Goal: Transaction & Acquisition: Purchase product/service

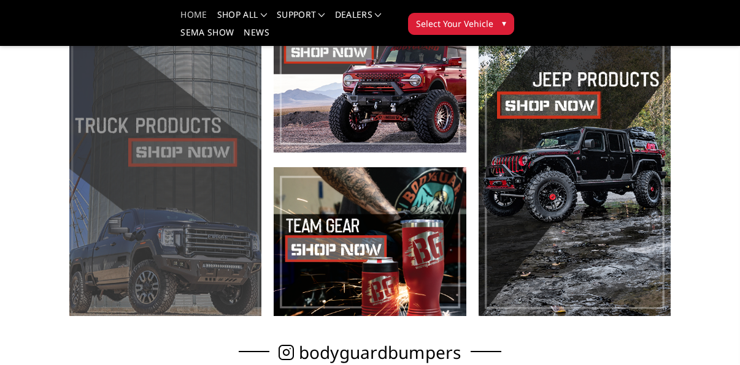
scroll to position [372, 0]
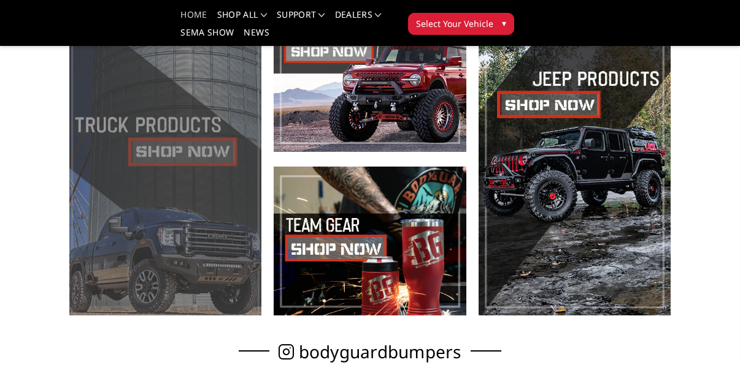
click at [188, 156] on span at bounding box center [165, 159] width 192 height 313
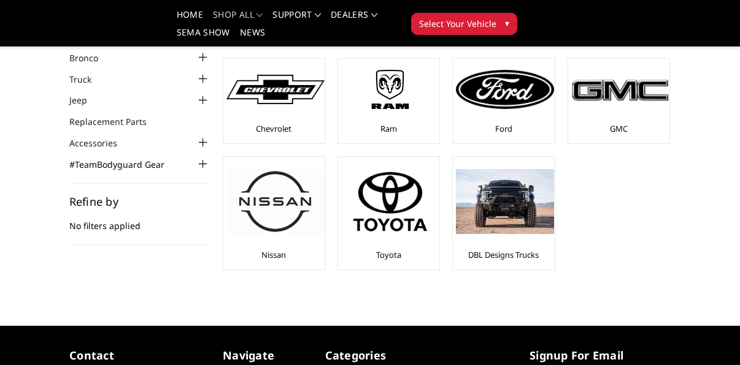
scroll to position [69, 0]
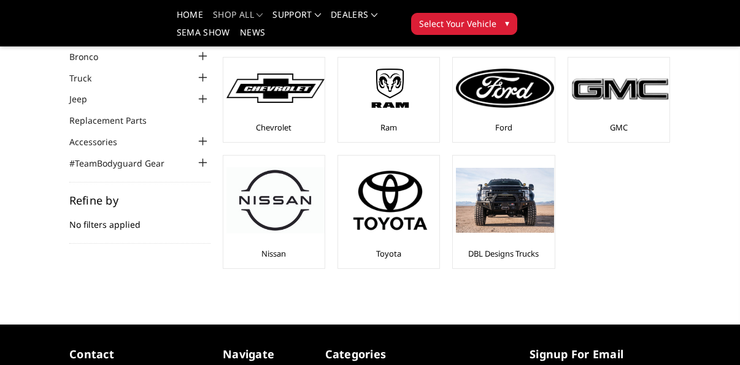
click at [202, 75] on div at bounding box center [203, 78] width 15 height 15
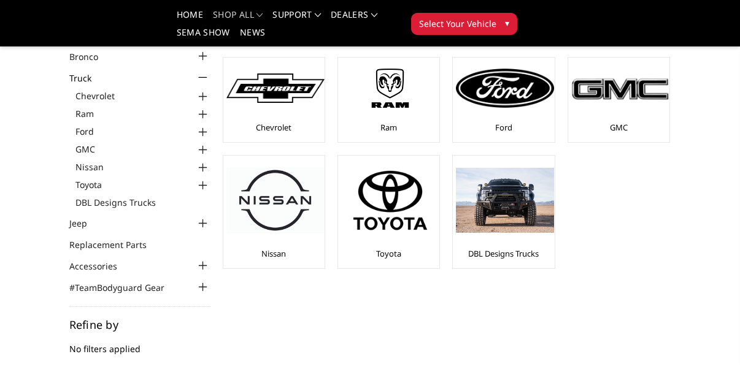
click at [201, 128] on div at bounding box center [203, 132] width 15 height 15
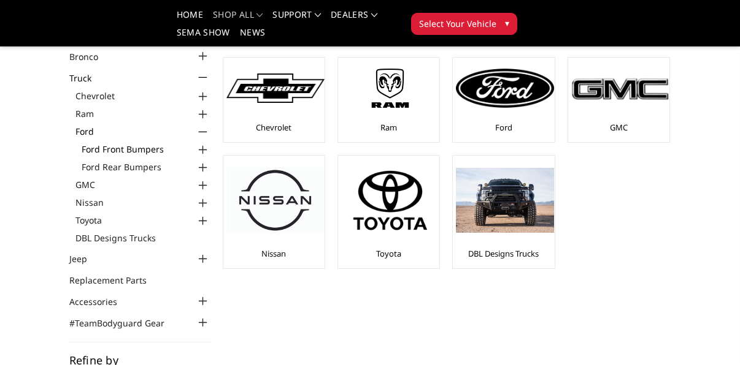
click at [167, 148] on link "Ford Front Bumpers" at bounding box center [146, 149] width 129 height 13
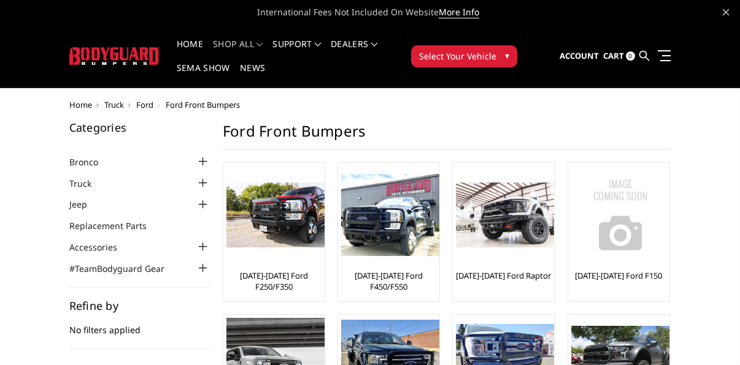
click at [203, 148] on div "Categories Bronco 2021-2025 Bronco Front 2021-2025 Bronco Rear 2021-2025 Bronco…" at bounding box center [139, 198] width 141 height 153
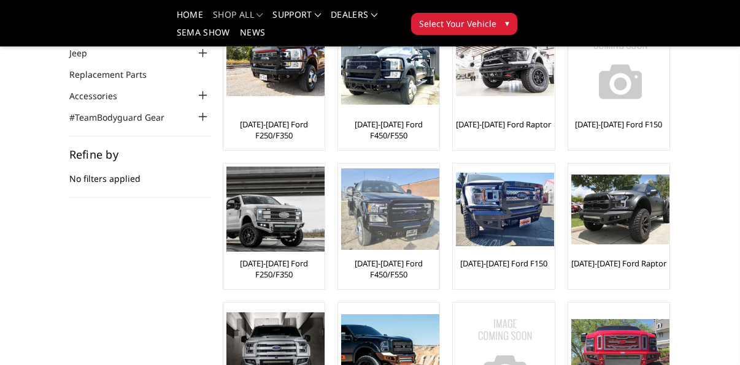
scroll to position [114, 0]
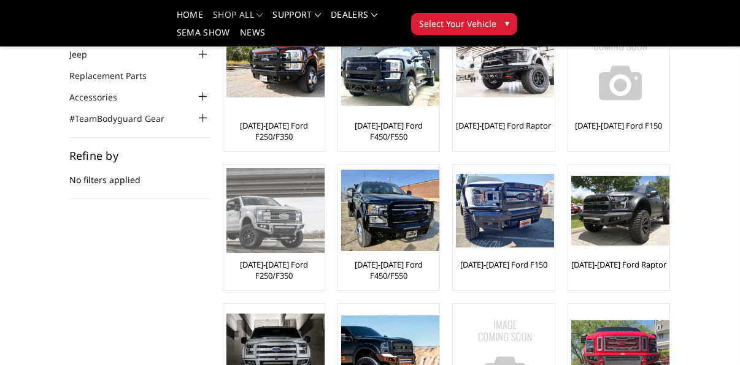
click at [275, 225] on img at bounding box center [275, 210] width 98 height 85
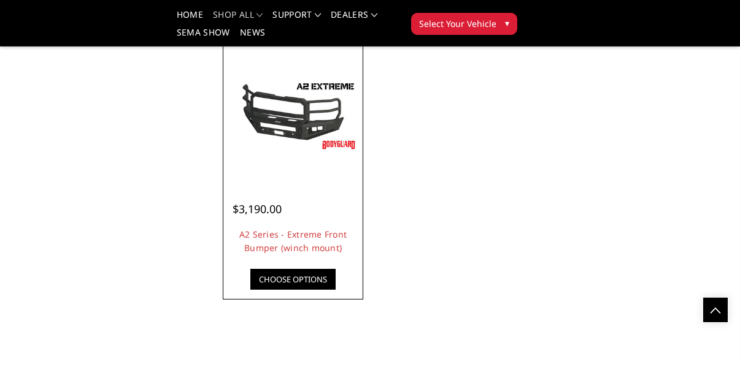
scroll to position [1030, 0]
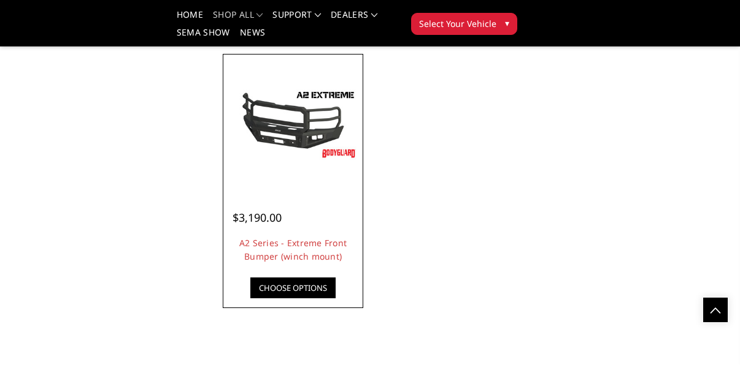
click at [296, 293] on link "Choose Options" at bounding box center [292, 288] width 85 height 21
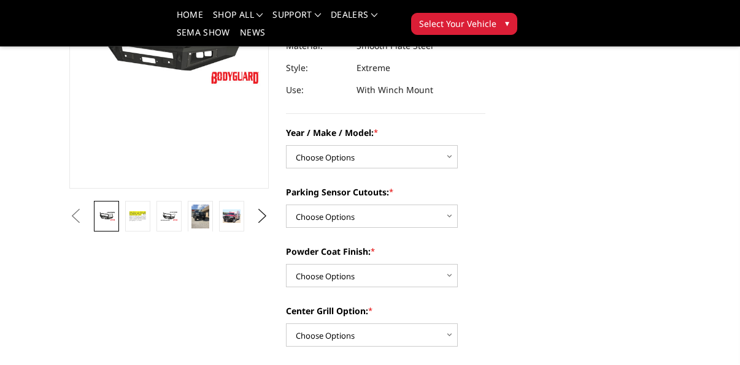
scroll to position [244, 0]
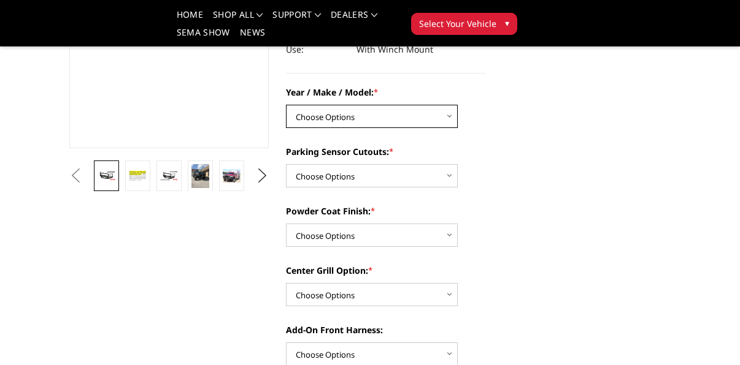
select select "826"
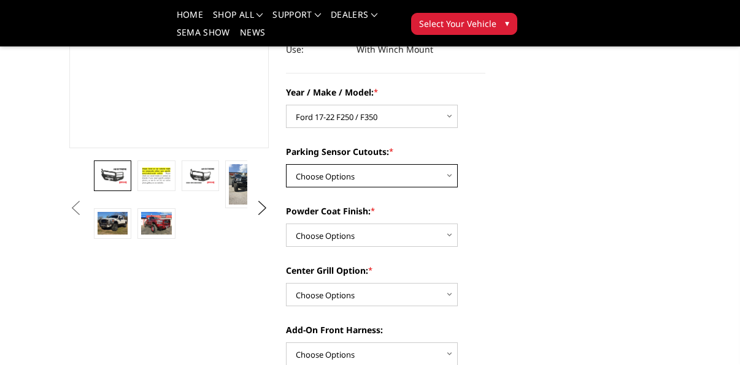
select select "541"
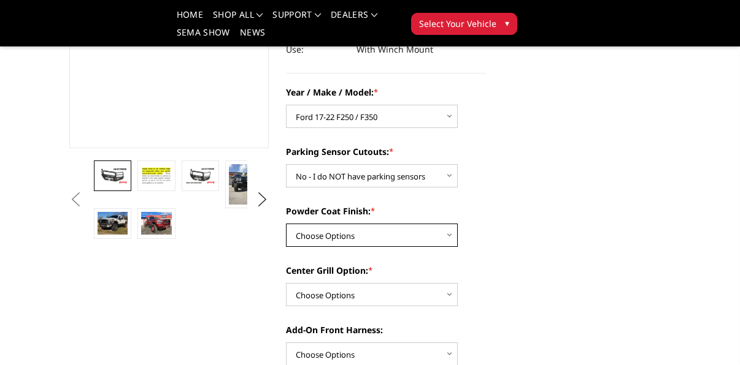
select select "518"
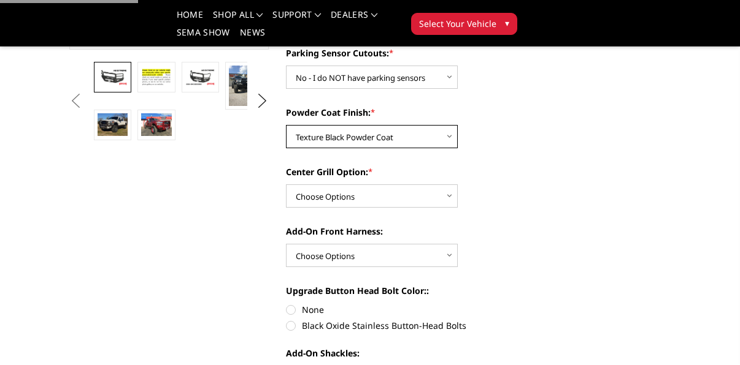
scroll to position [343, 0]
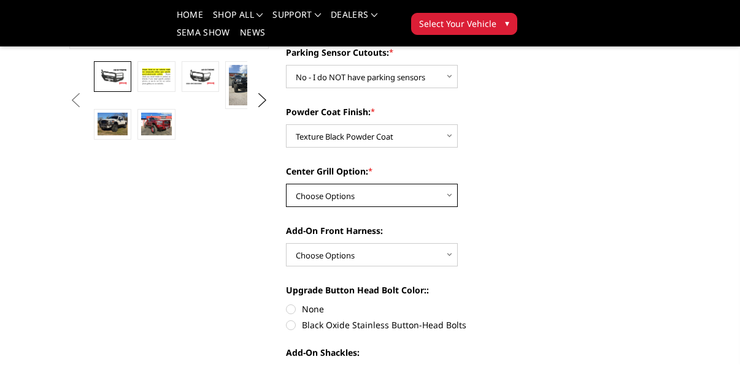
select select "1080"
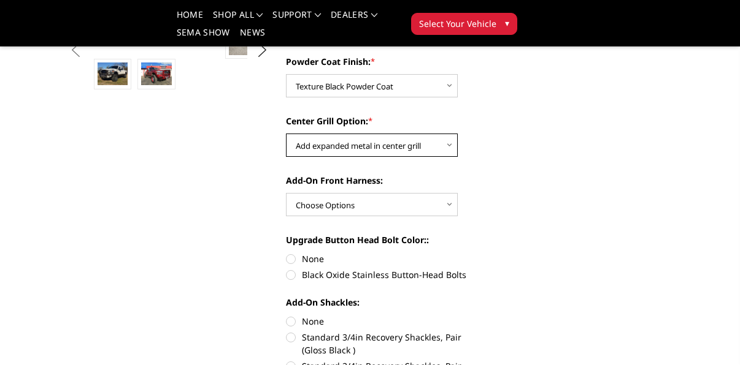
scroll to position [393, 0]
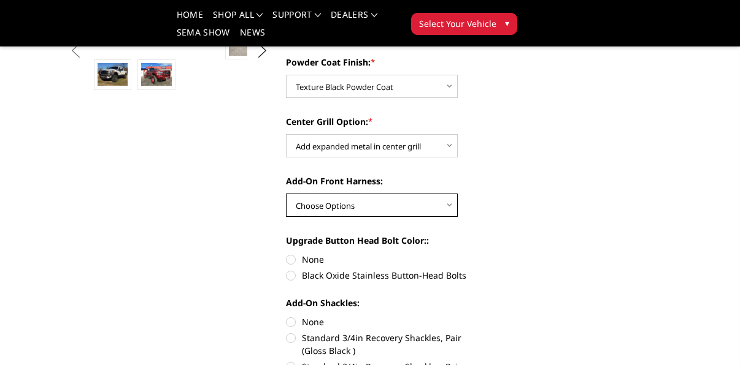
select select "1696"
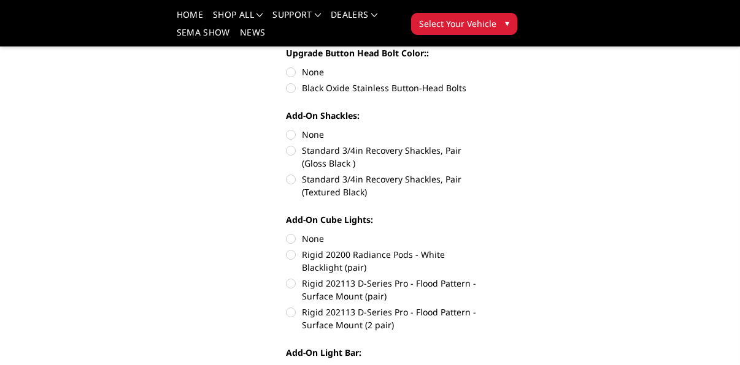
scroll to position [582, 0]
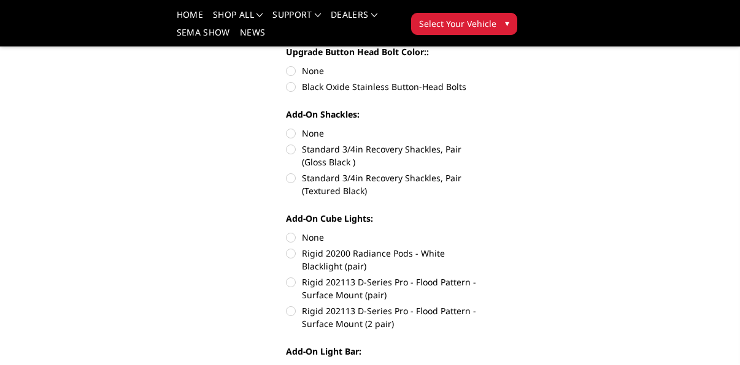
click at [291, 180] on label "Standard 3/4in Recovery Shackles, Pair (Textured Black)" at bounding box center [385, 185] width 199 height 26
click at [485, 143] on input "Standard 3/4in Recovery Shackles, Pair (Textured Black)" at bounding box center [485, 143] width 1 height 1
radio input "true"
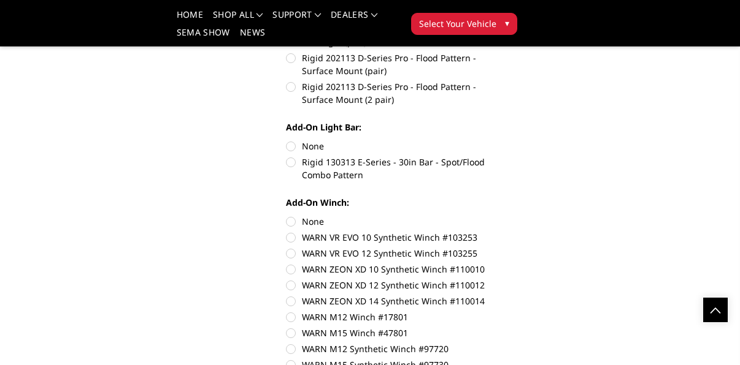
scroll to position [809, 0]
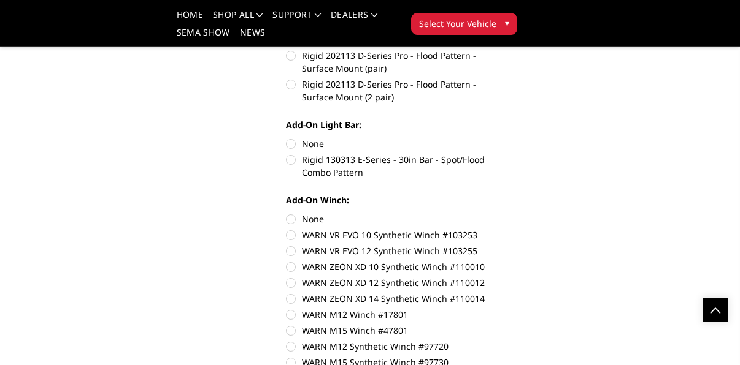
click at [292, 159] on label "Rigid 130313 E-Series - 30in Bar - Spot/Flood Combo Pattern" at bounding box center [385, 166] width 199 height 26
click at [485, 138] on input "Rigid 130313 E-Series - 30in Bar - Spot/Flood Combo Pattern" at bounding box center [485, 137] width 1 height 1
radio input "true"
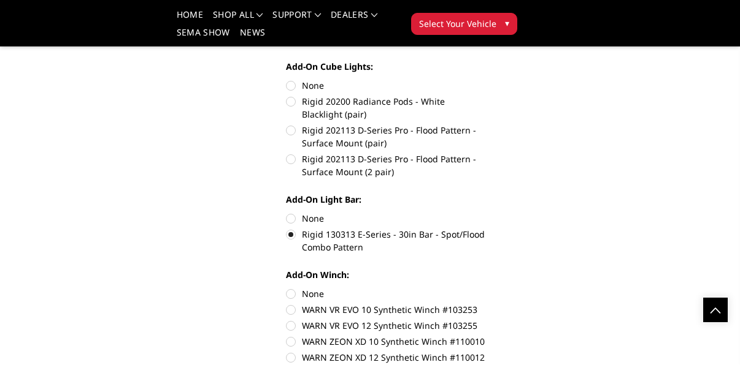
scroll to position [734, 0]
click at [320, 294] on label "None" at bounding box center [385, 294] width 199 height 13
click at [286, 288] on input "None" at bounding box center [286, 288] width 1 height 1
radio input "true"
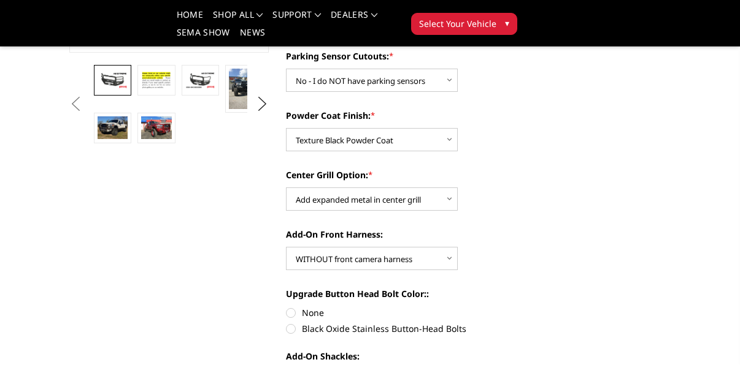
scroll to position [339, 0]
click at [243, 97] on img at bounding box center [244, 89] width 30 height 40
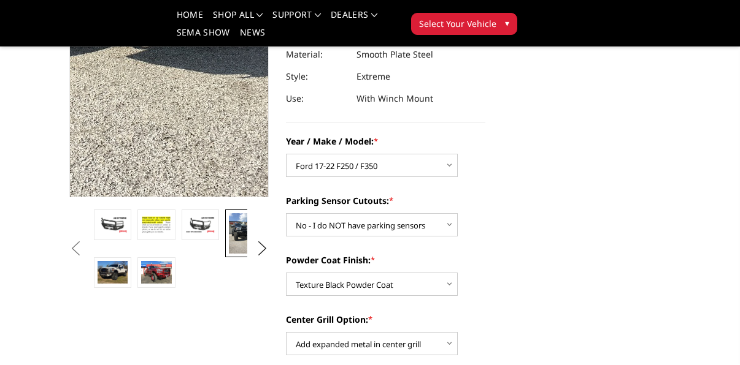
scroll to position [199, 0]
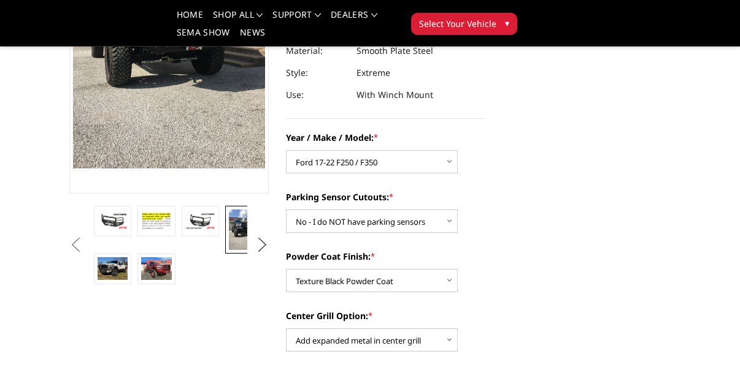
click at [258, 242] on button "Next" at bounding box center [262, 245] width 18 height 18
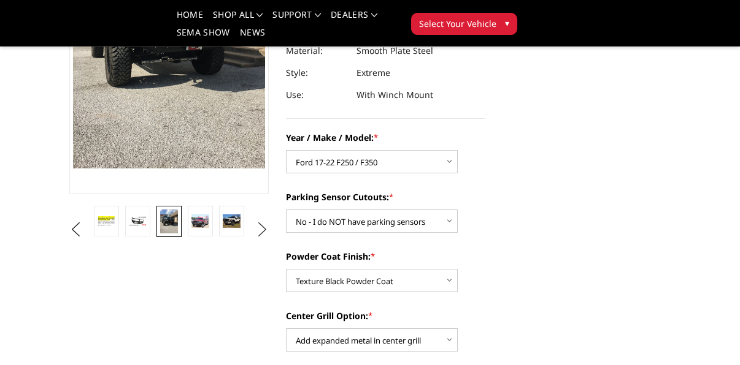
click at [258, 242] on ul "Previous Next" at bounding box center [168, 230] width 205 height 48
click at [233, 224] on img at bounding box center [232, 221] width 18 height 13
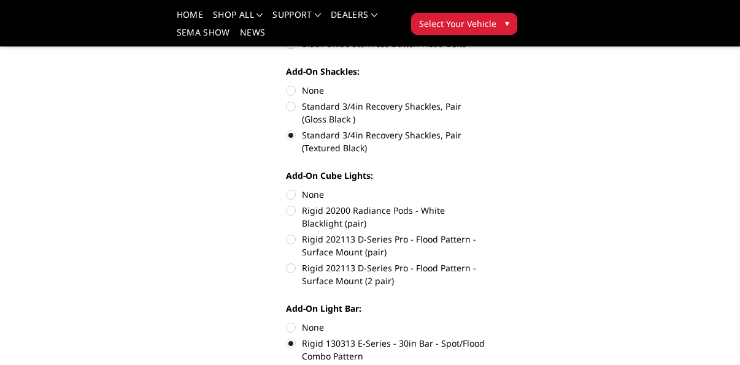
scroll to position [645, 0]
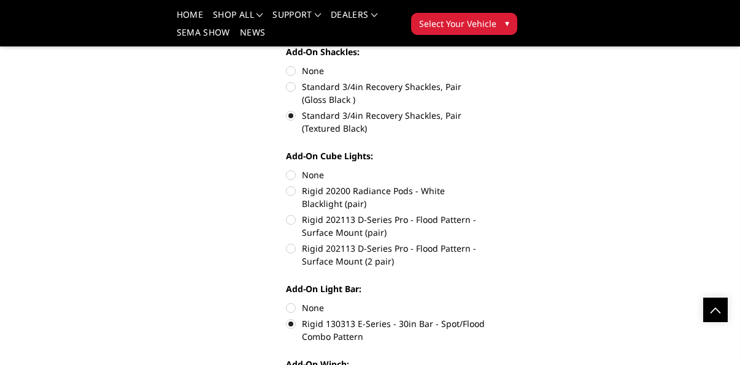
click at [292, 189] on label "Rigid 20200 Radiance Pods - White Blacklight (pair)" at bounding box center [385, 198] width 199 height 26
click at [485, 169] on input "Rigid 20200 Radiance Pods - White Blacklight (pair)" at bounding box center [485, 169] width 1 height 1
radio input "true"
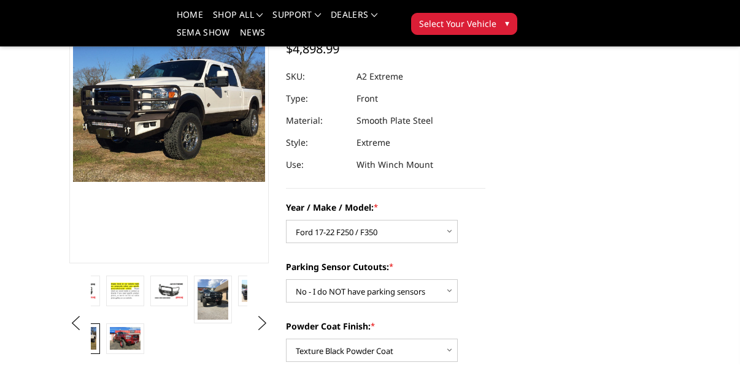
scroll to position [127, 0]
